Goal: Find specific page/section: Find specific page/section

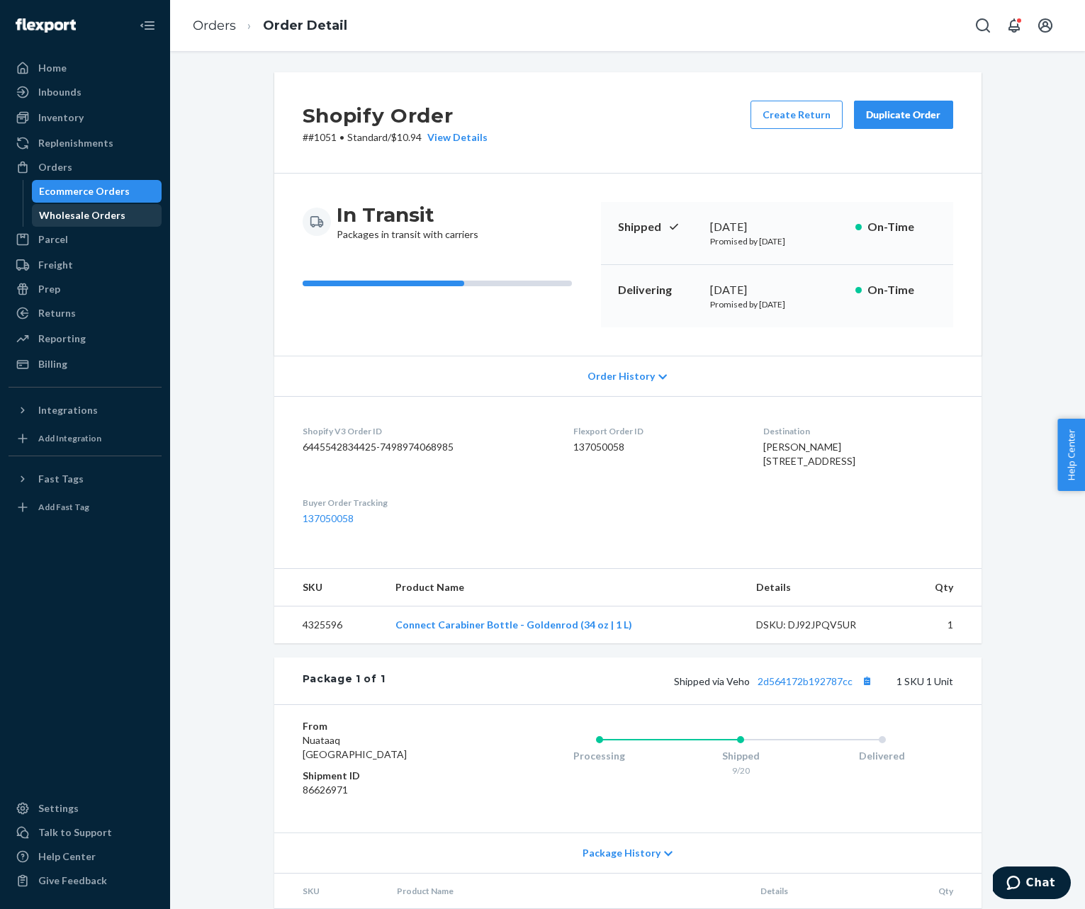
click at [98, 213] on div "Wholesale Orders" at bounding box center [82, 215] width 86 height 14
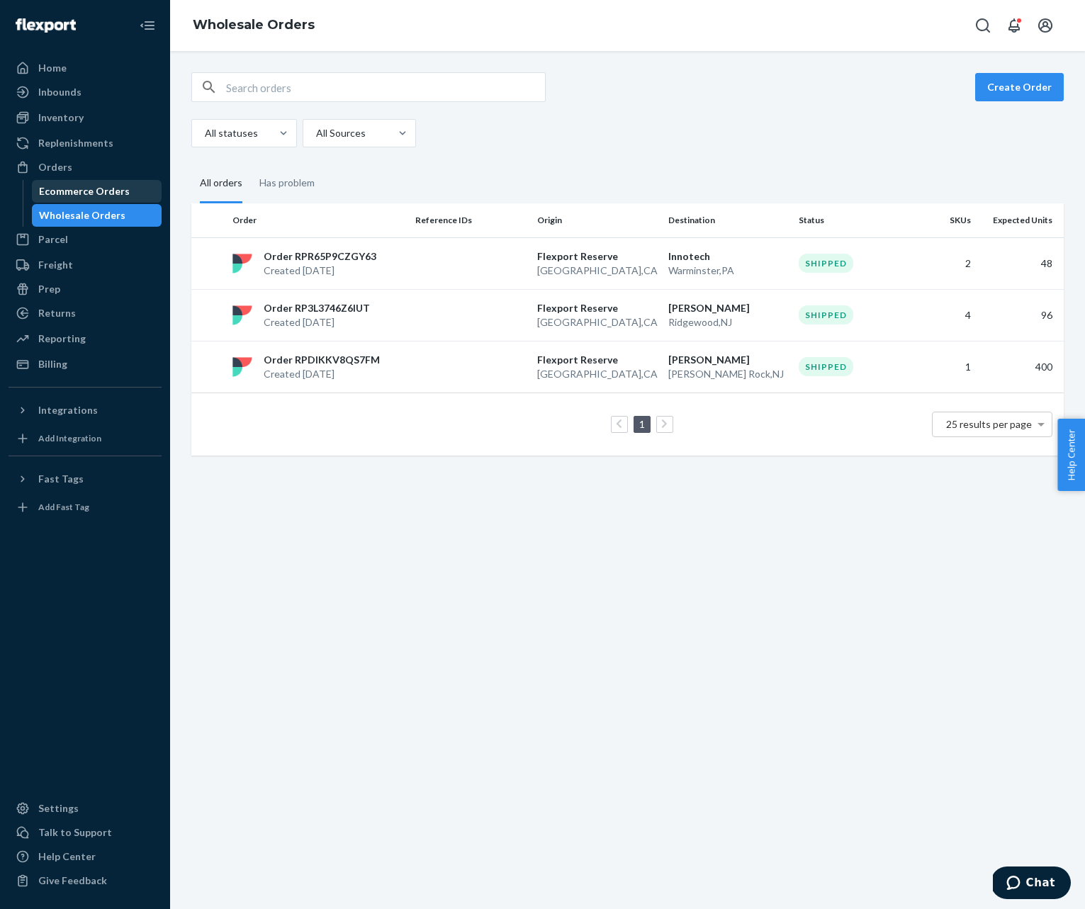
click at [103, 188] on div "Ecommerce Orders" at bounding box center [84, 191] width 91 height 14
